Goal: Task Accomplishment & Management: Manage account settings

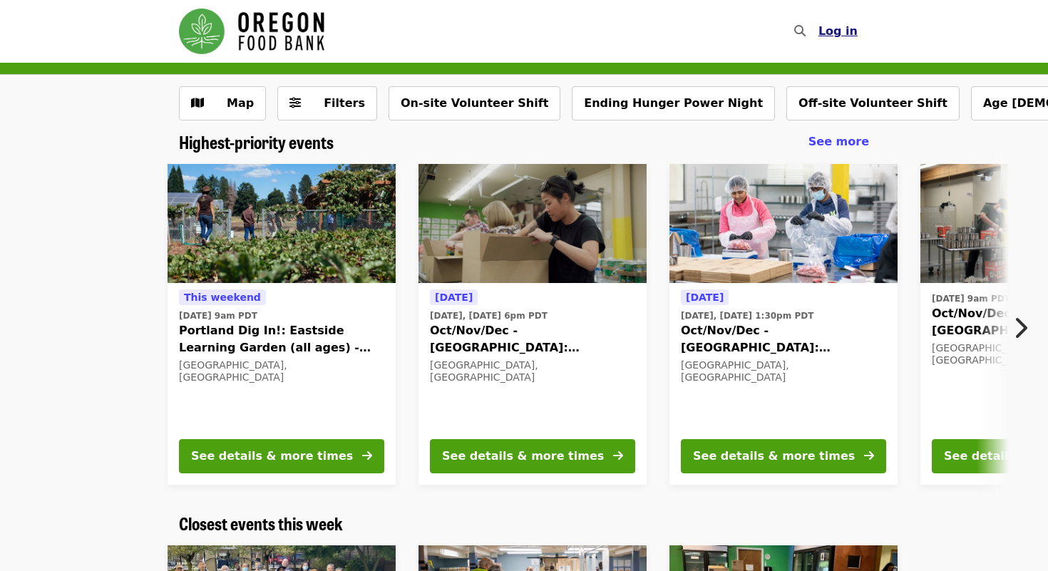
click at [853, 35] on span "Log in" at bounding box center [837, 31] width 39 height 14
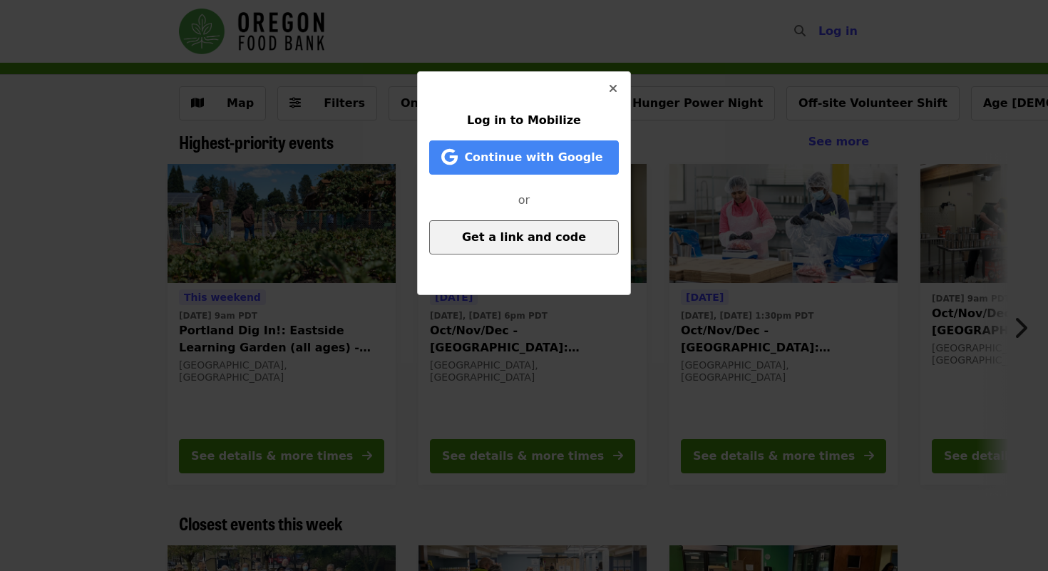
click at [565, 235] on span "Get a link and code" at bounding box center [524, 237] width 124 height 14
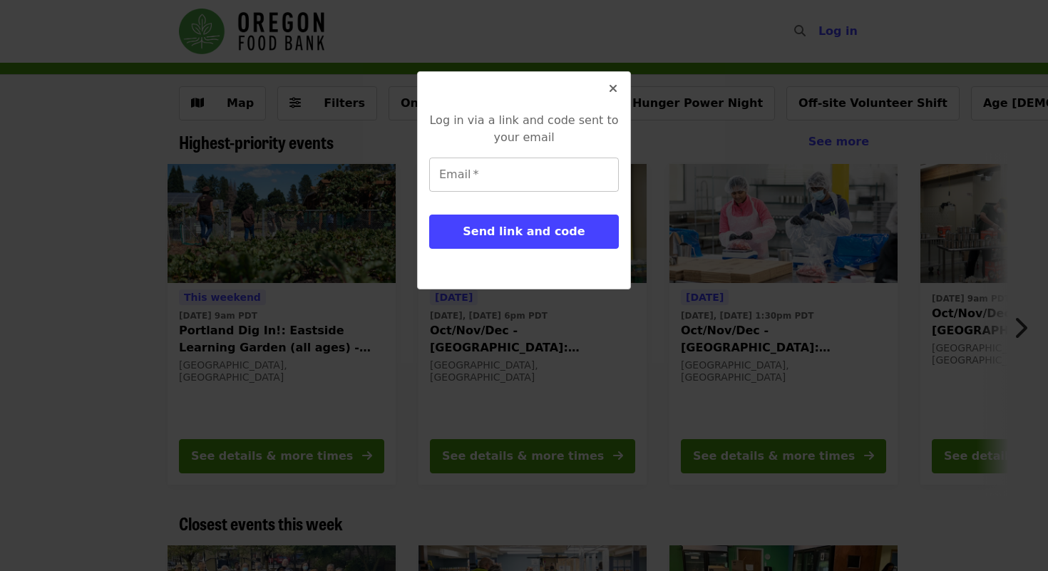
click at [547, 185] on input "Email   *" at bounding box center [524, 175] width 190 height 34
type input "**********"
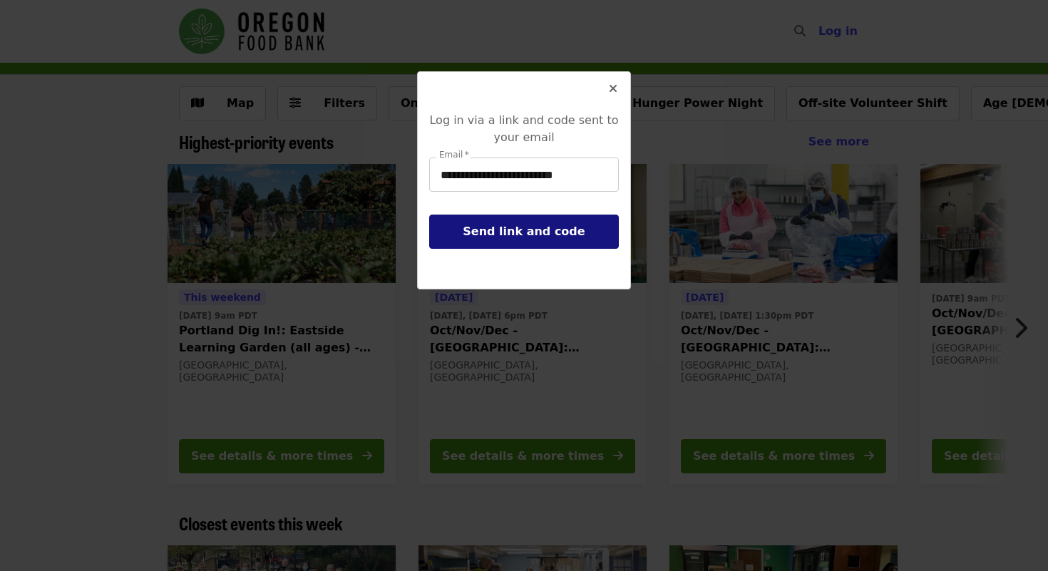
click at [538, 232] on span "Send link and code" at bounding box center [524, 232] width 122 height 14
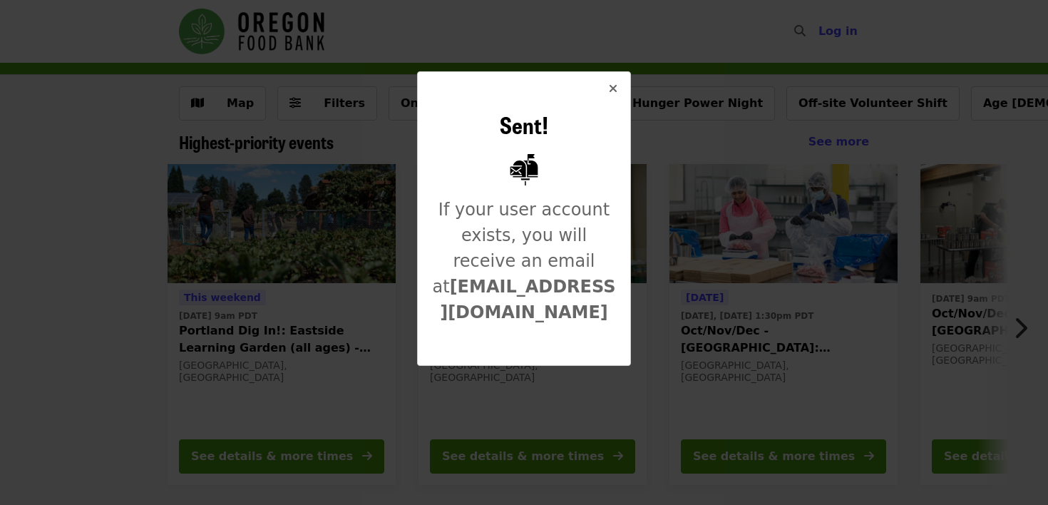
click at [614, 98] on button "Close" at bounding box center [613, 89] width 34 height 34
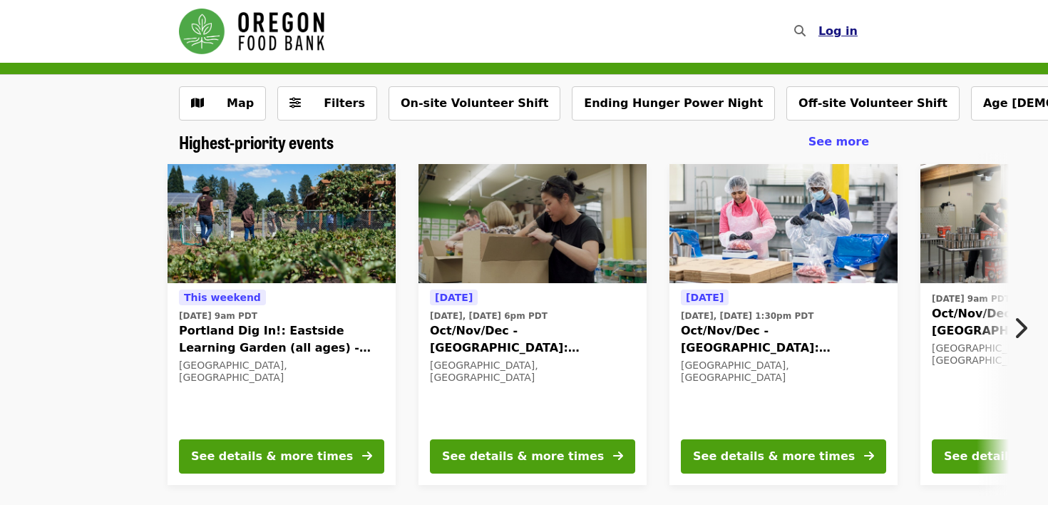
click at [840, 41] on button "Log in" at bounding box center [838, 31] width 62 height 29
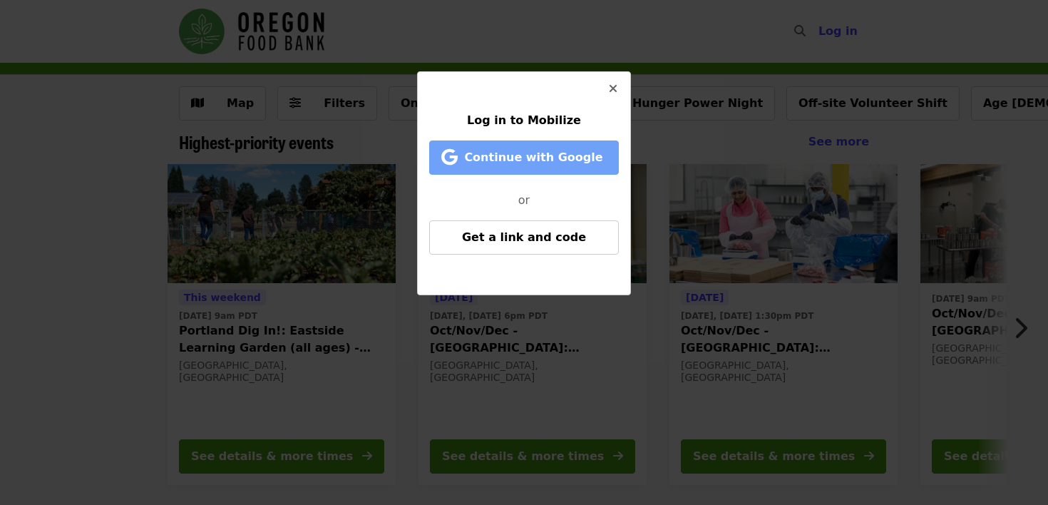
click at [552, 164] on span "Continue with Google" at bounding box center [533, 157] width 138 height 14
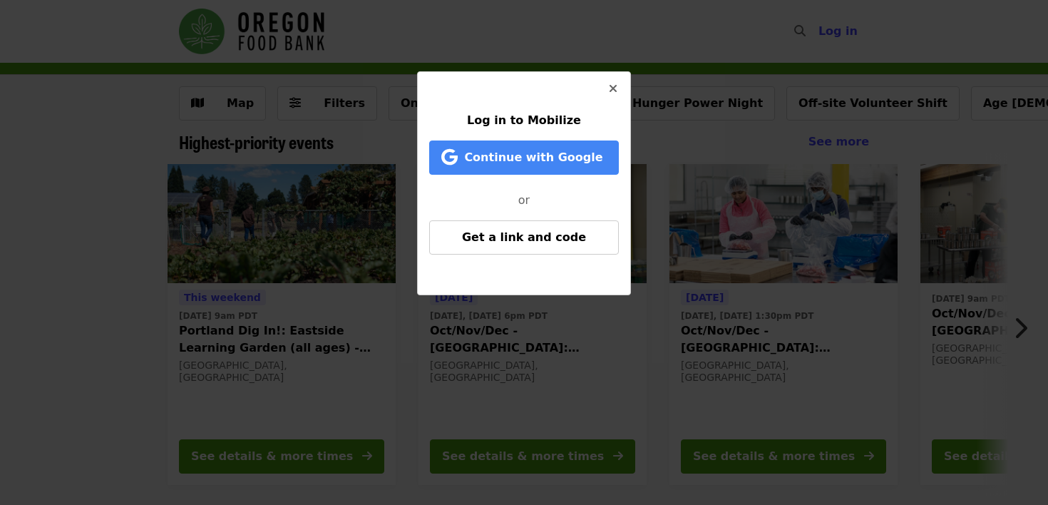
click at [615, 86] on icon "times icon" at bounding box center [613, 89] width 9 height 14
